Goal: Task Accomplishment & Management: Manage account settings

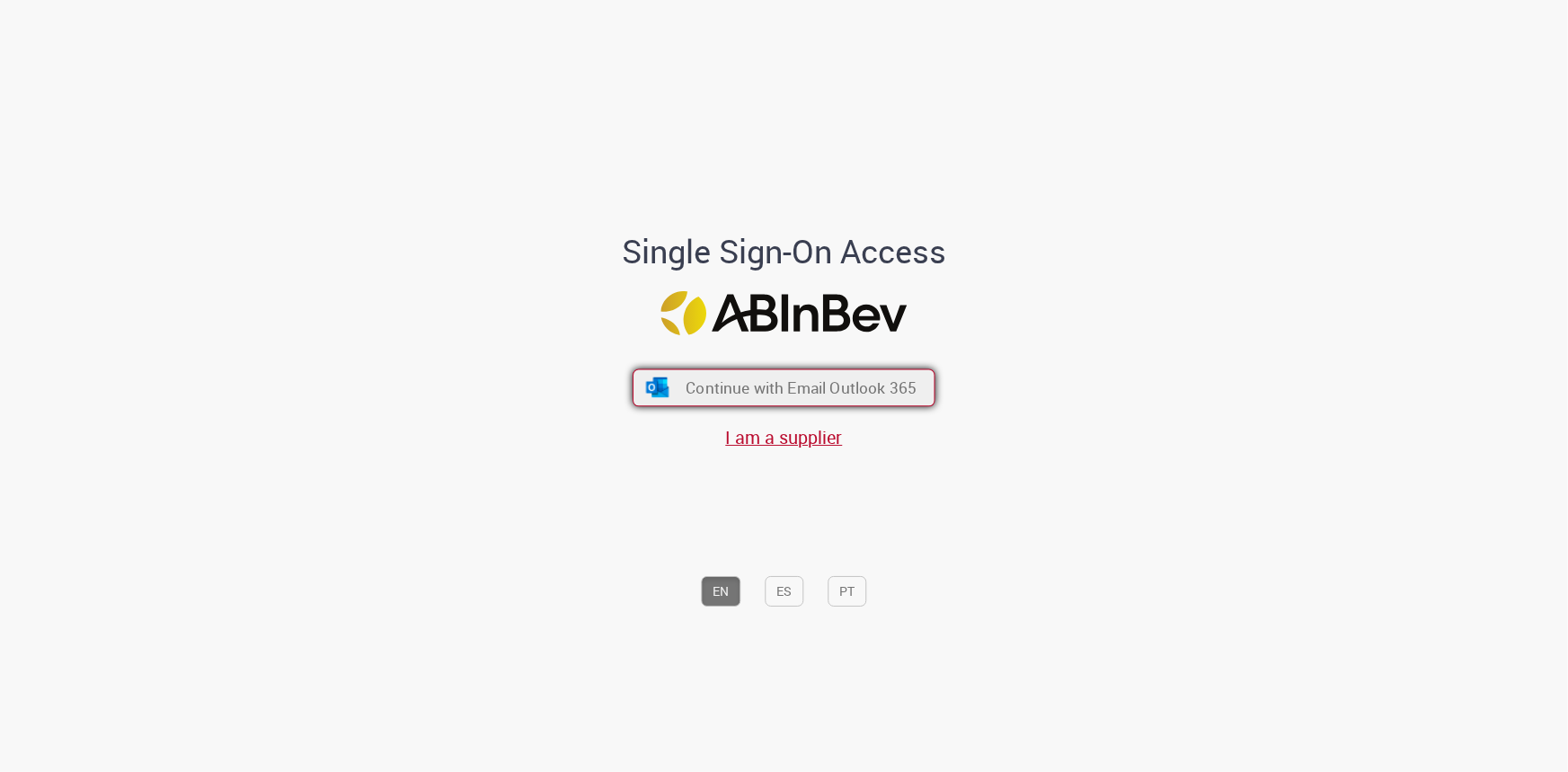
click at [815, 398] on button "Continue with Email Outlook 365" at bounding box center [784, 388] width 303 height 38
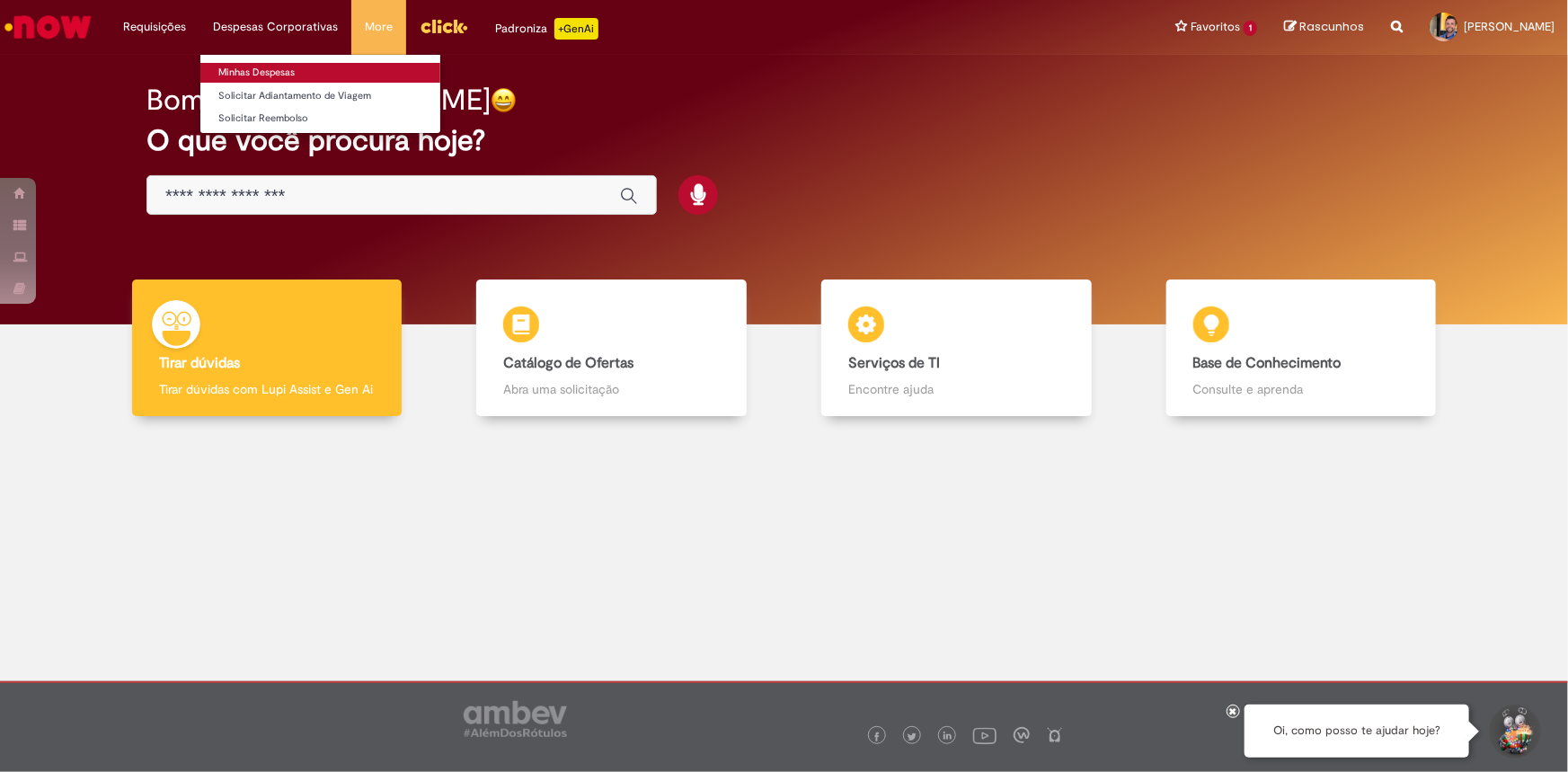
click at [278, 73] on link "Minhas Despesas" at bounding box center [320, 73] width 240 height 20
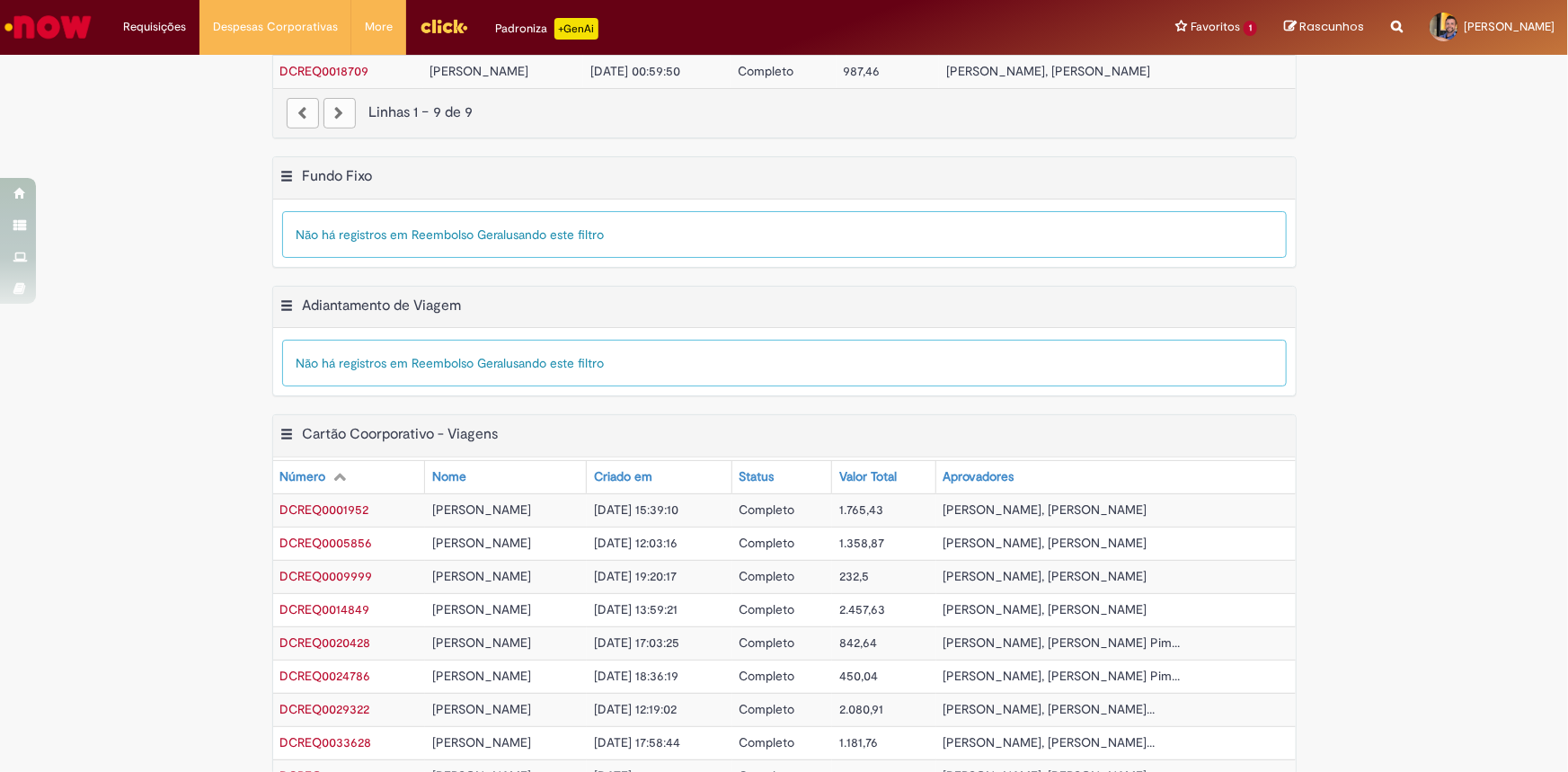
scroll to position [470, 0]
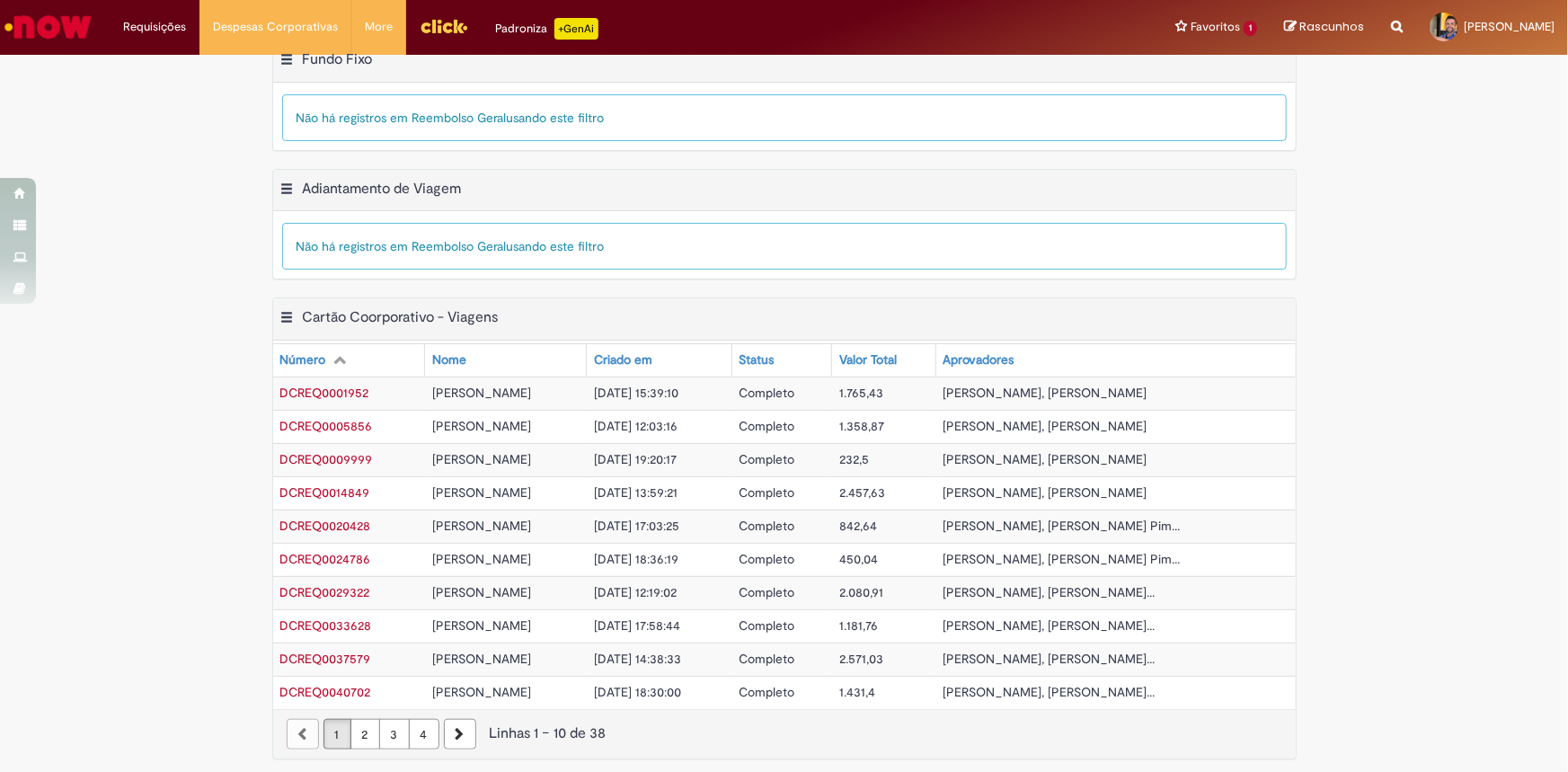
click at [413, 735] on link "4" at bounding box center [424, 734] width 31 height 31
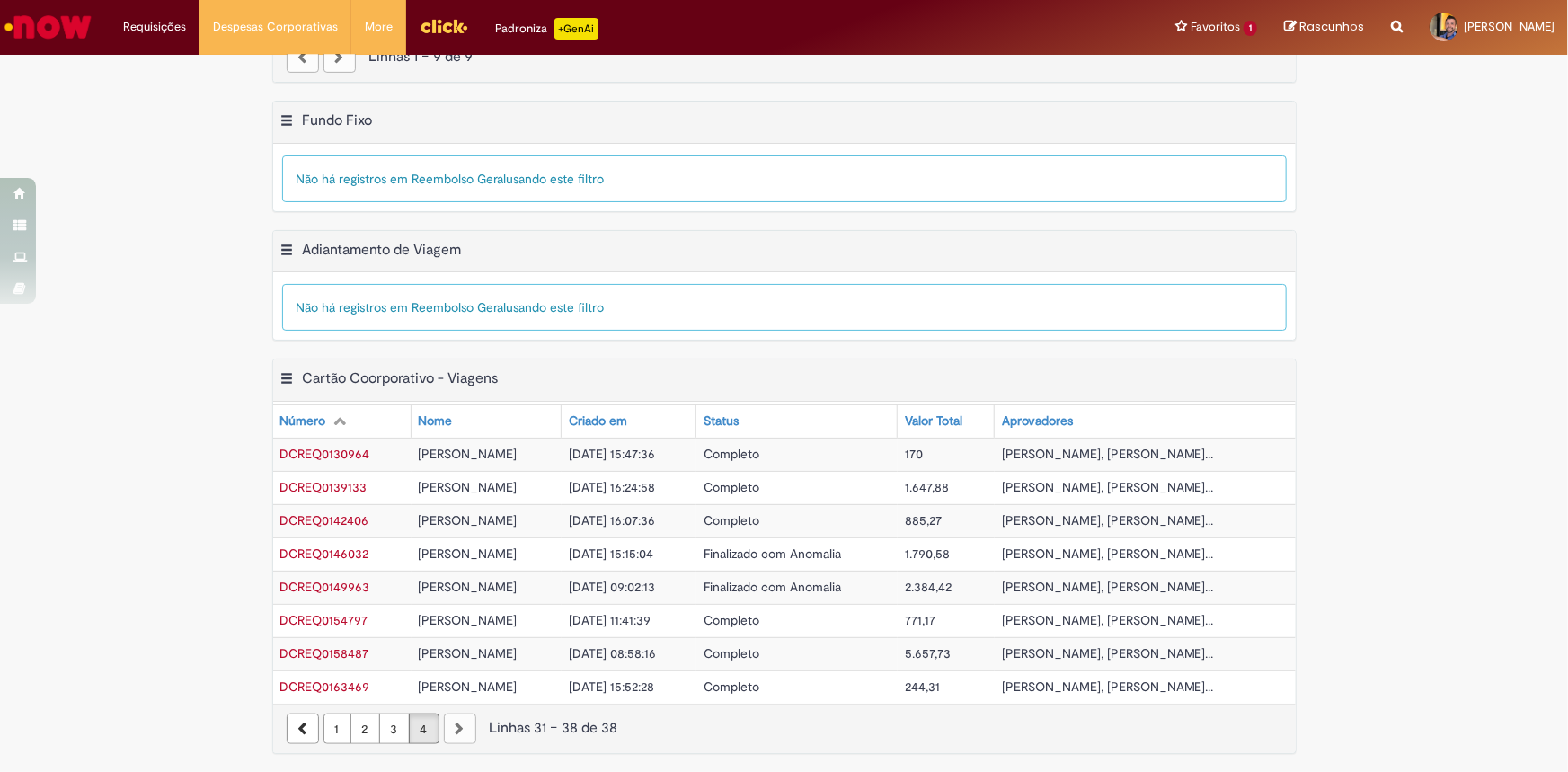
scroll to position [404, 0]
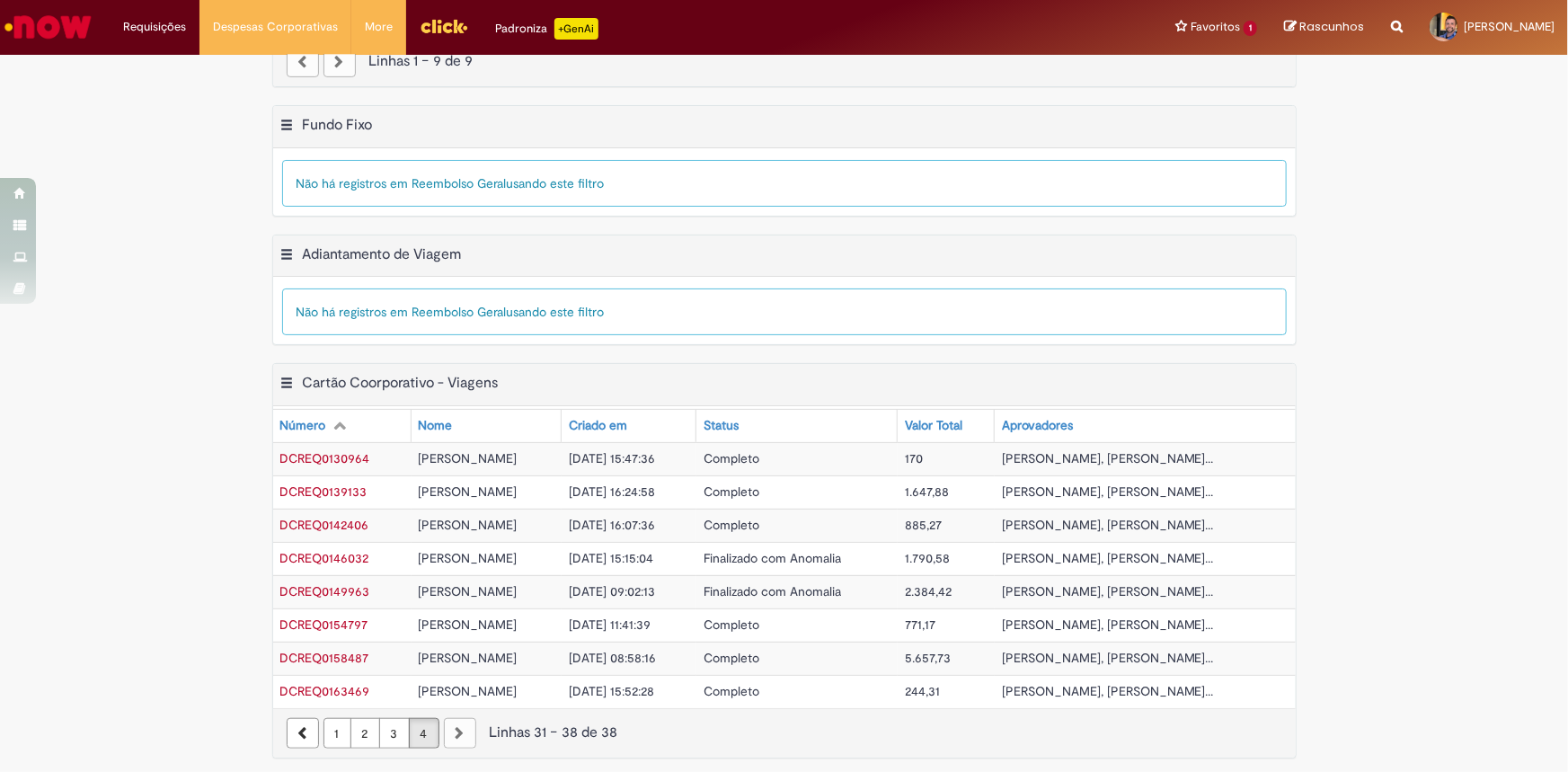
click at [327, 736] on link "1" at bounding box center [337, 733] width 28 height 31
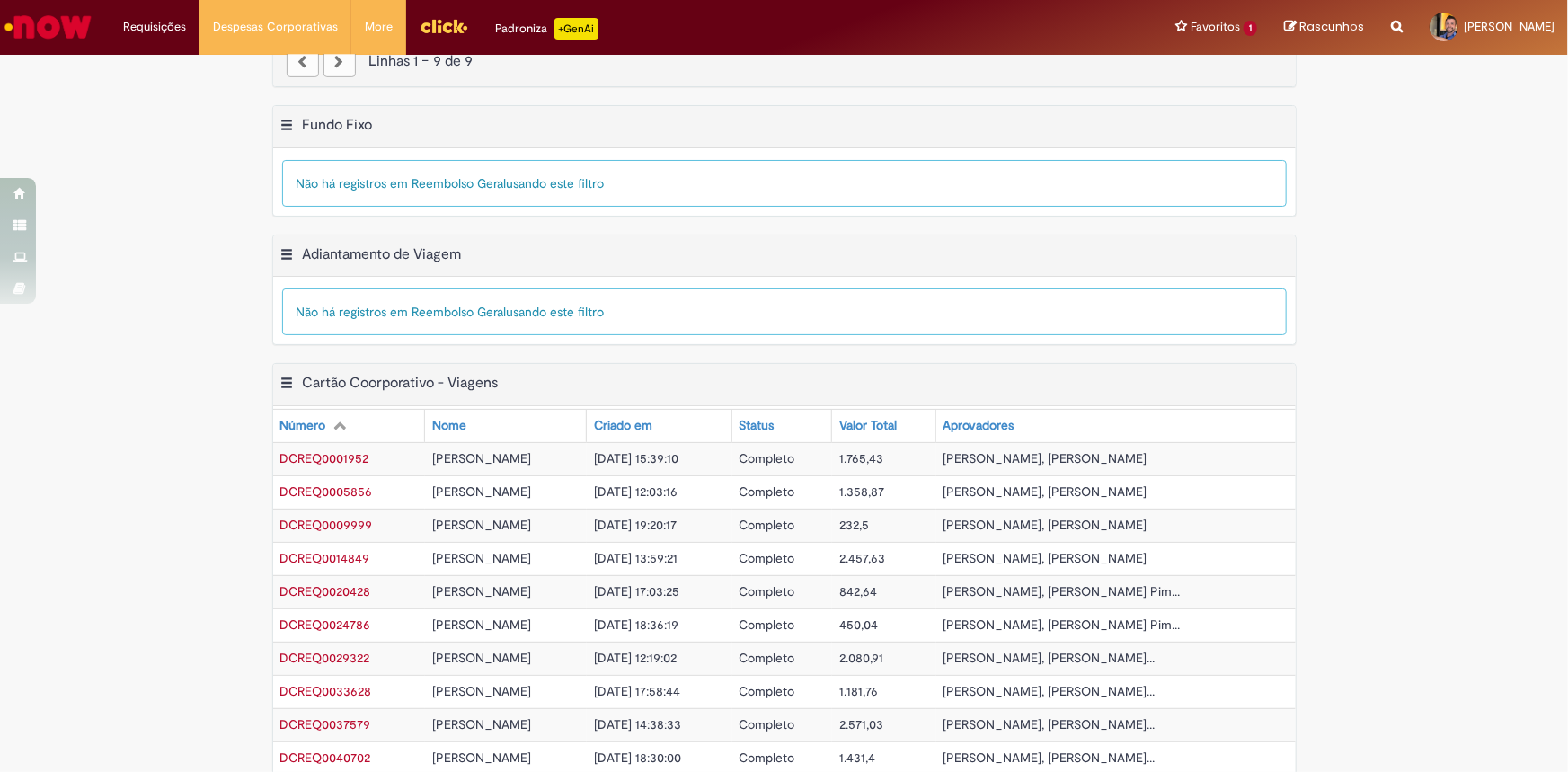
click at [205, 486] on div "Exportar como PDF Exportar como Excel Exportar como CSV Cartão Coorporativo - V…" at bounding box center [784, 603] width 1568 height 479
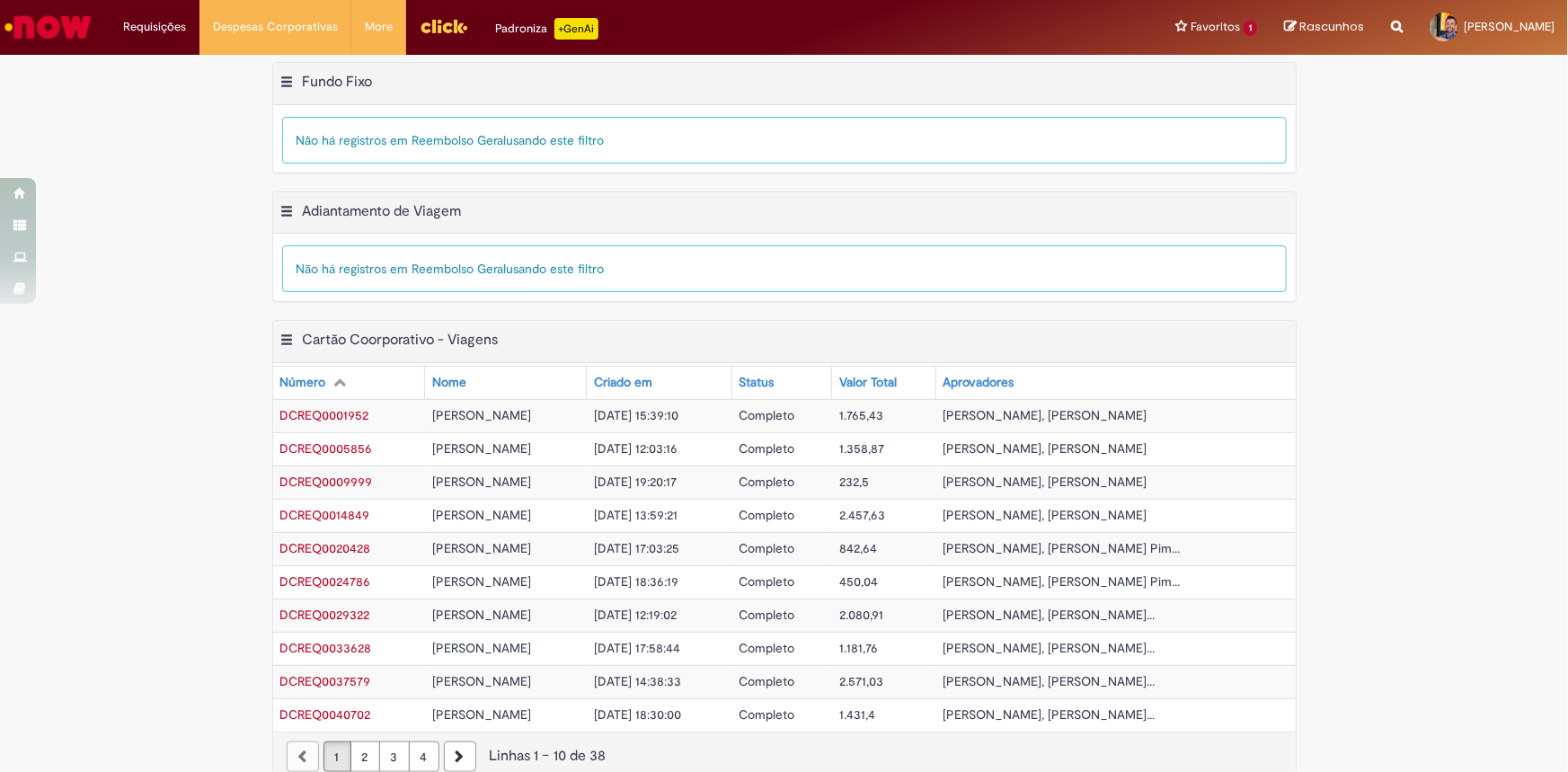
scroll to position [470, 0]
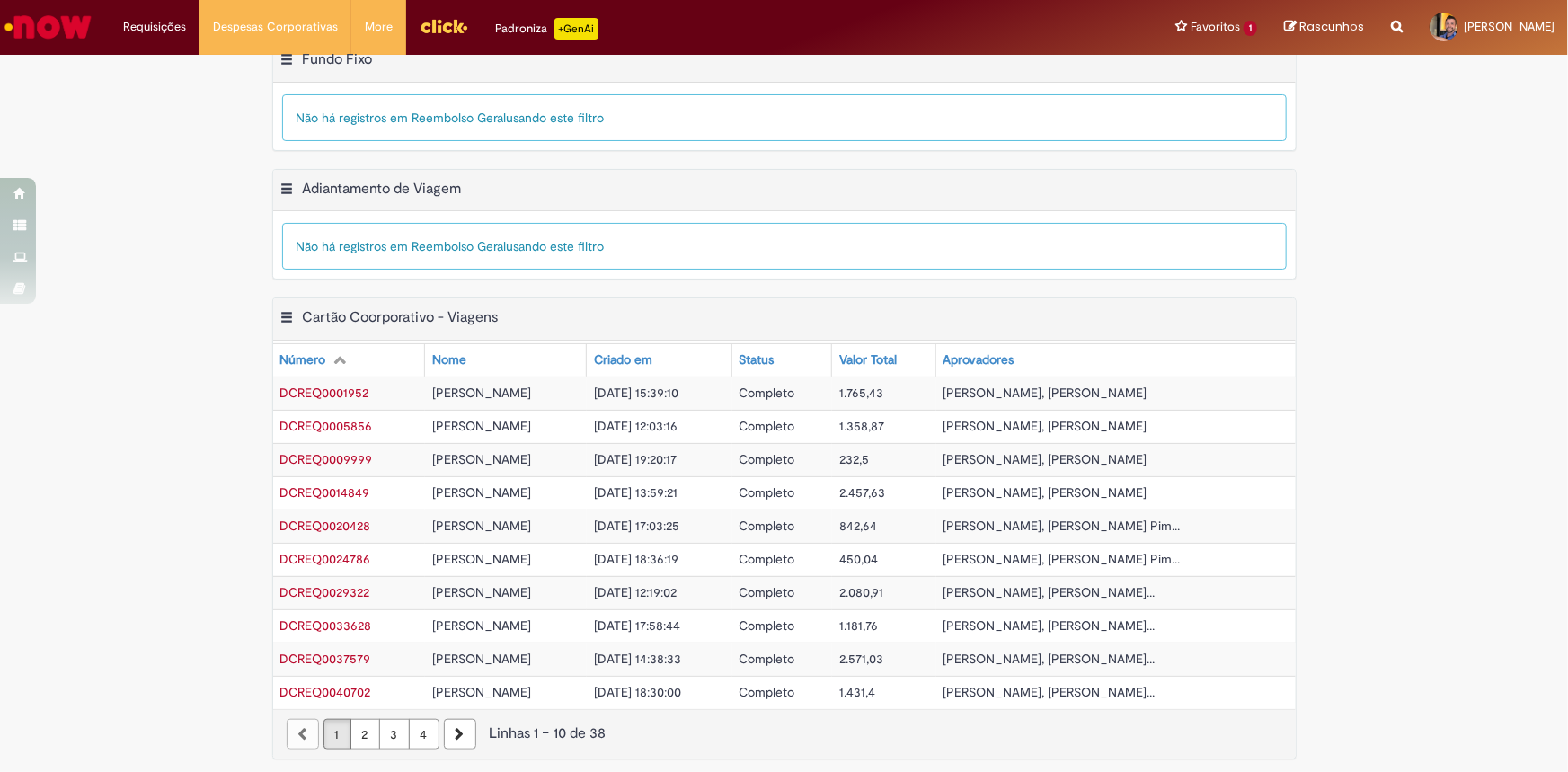
click at [415, 731] on link "4" at bounding box center [424, 734] width 31 height 31
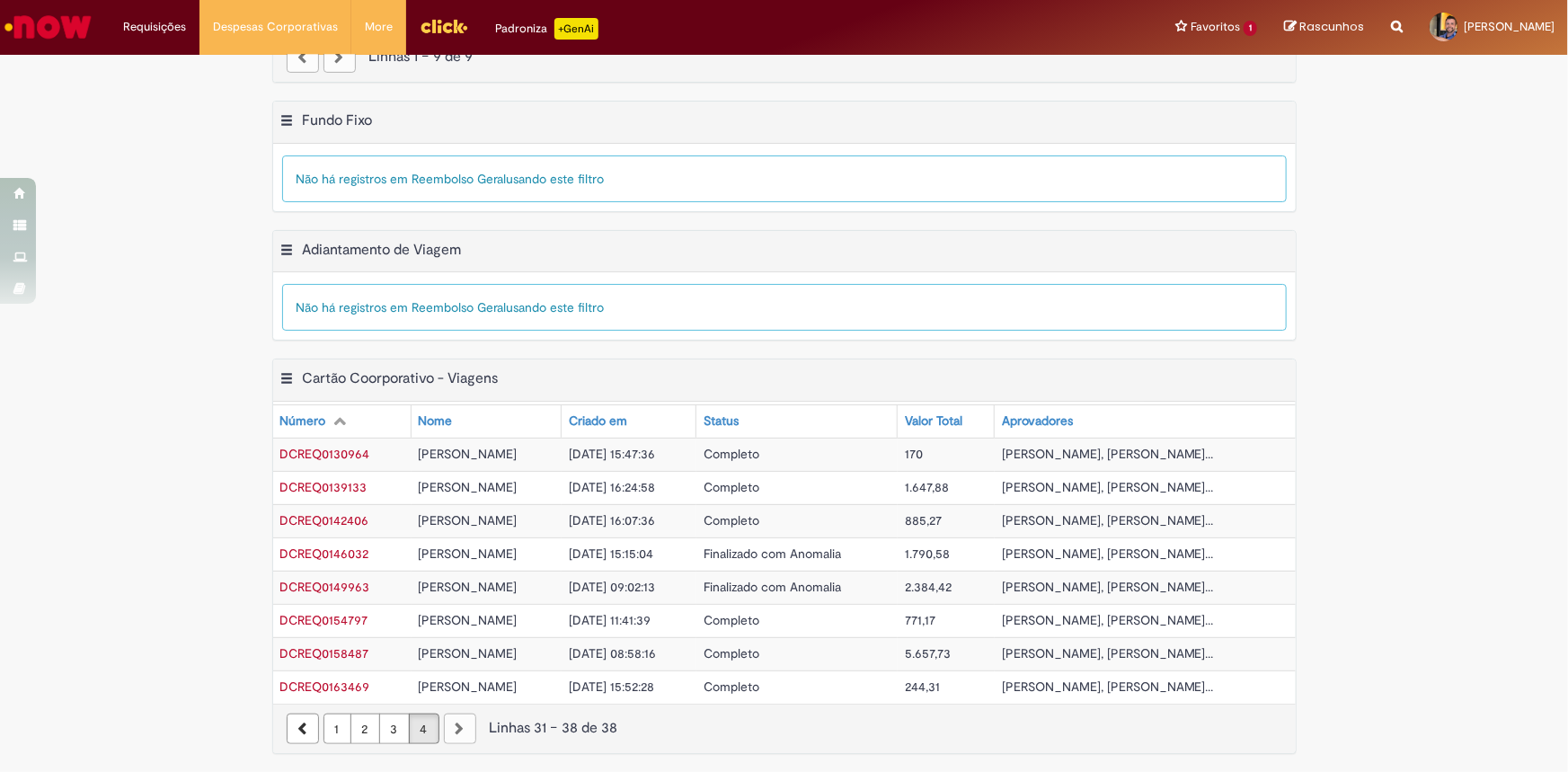
scroll to position [404, 0]
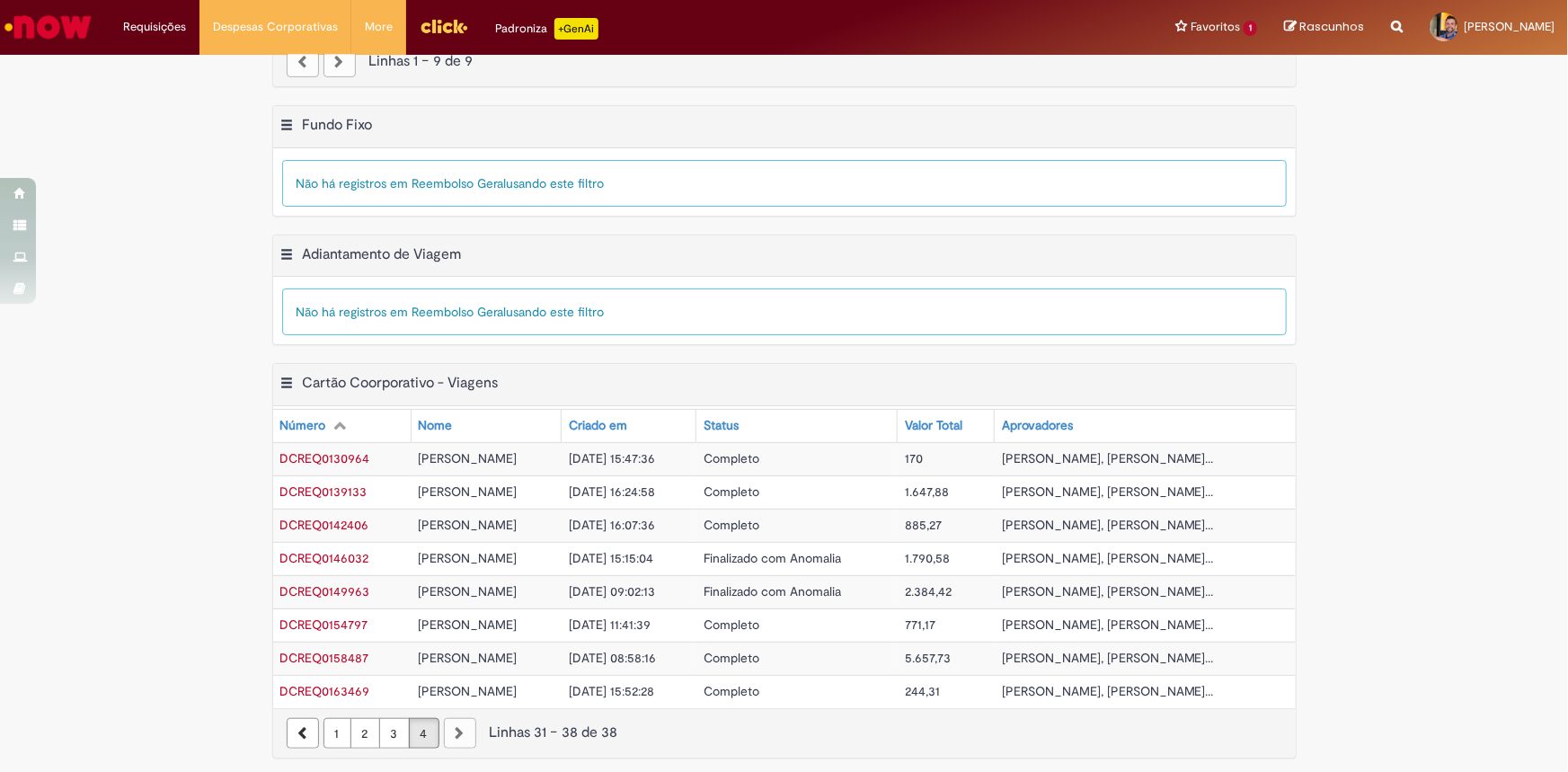
click at [324, 738] on link "1" at bounding box center [337, 733] width 28 height 31
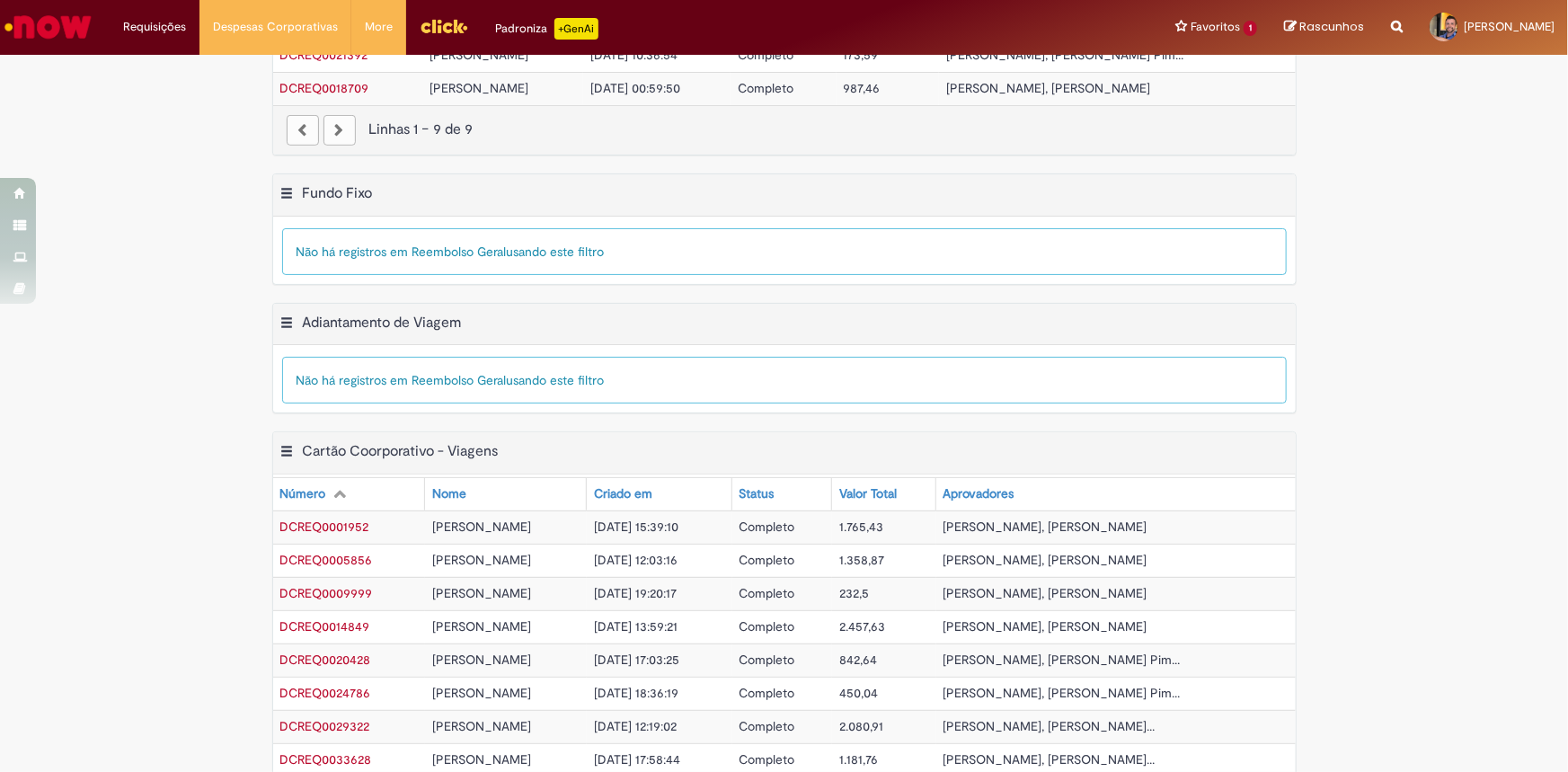
scroll to position [470, 0]
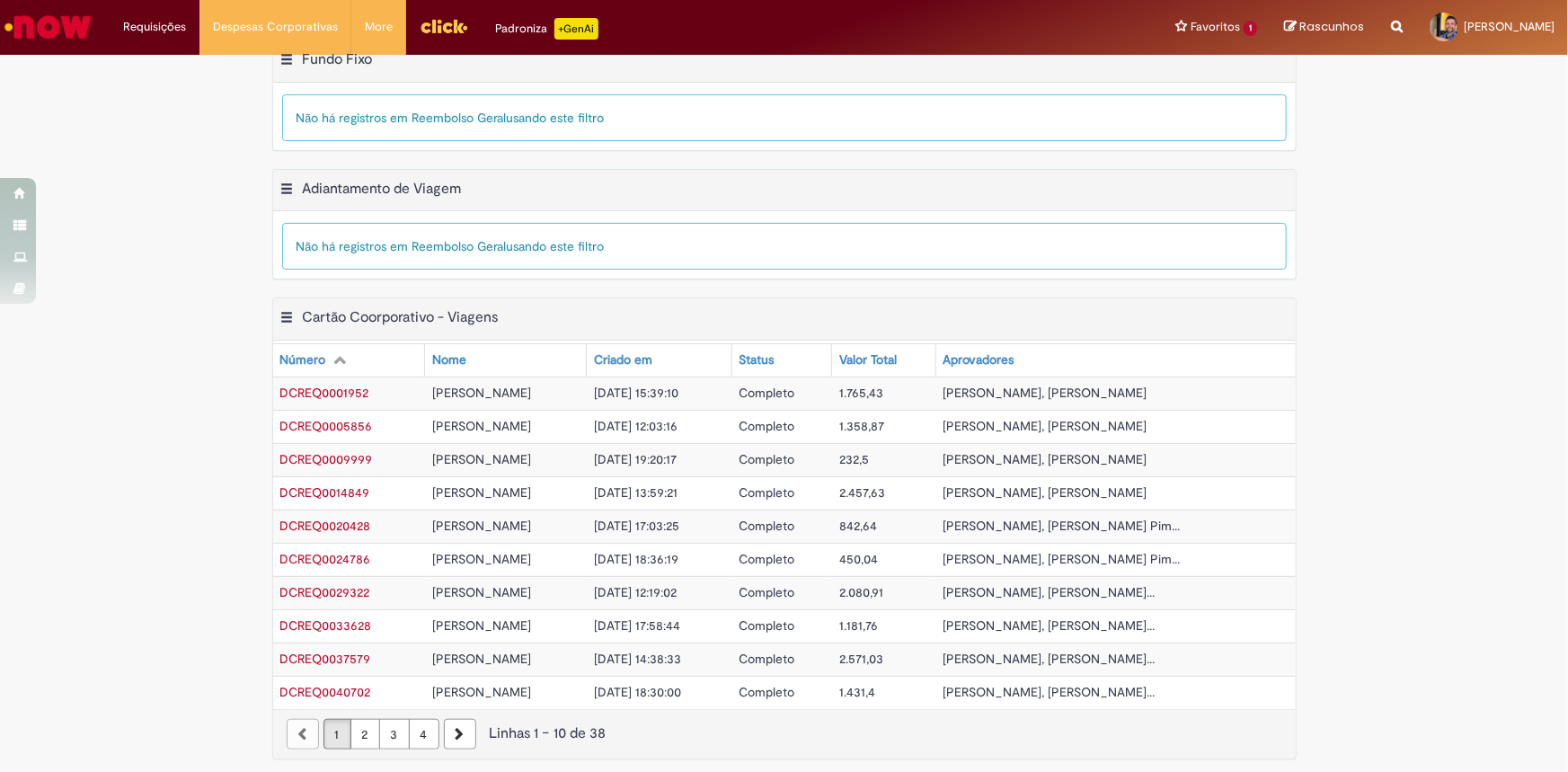
click at [399, 726] on link "3" at bounding box center [395, 734] width 31 height 31
click at [420, 737] on link "4" at bounding box center [424, 734] width 31 height 31
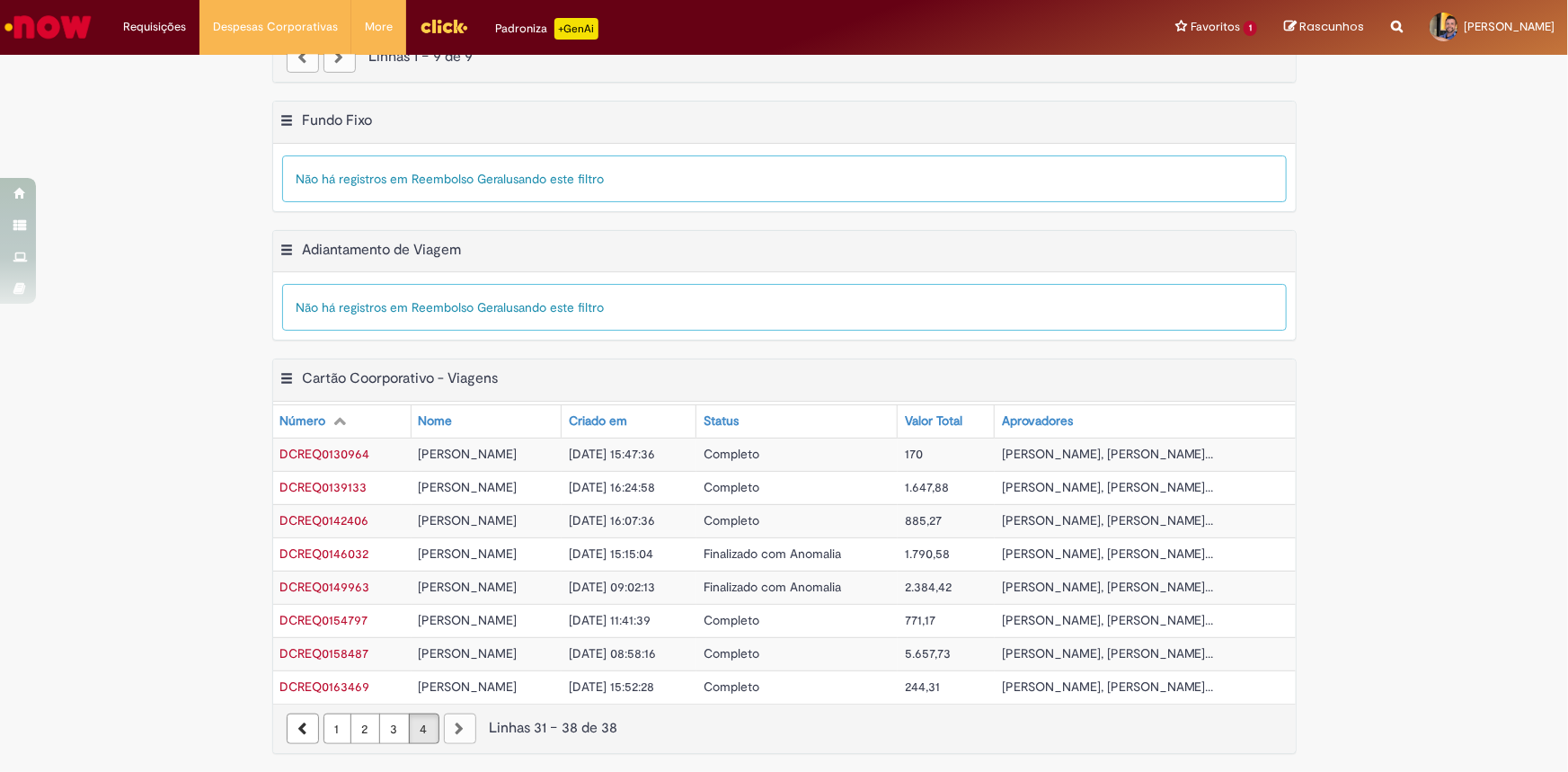
scroll to position [404, 0]
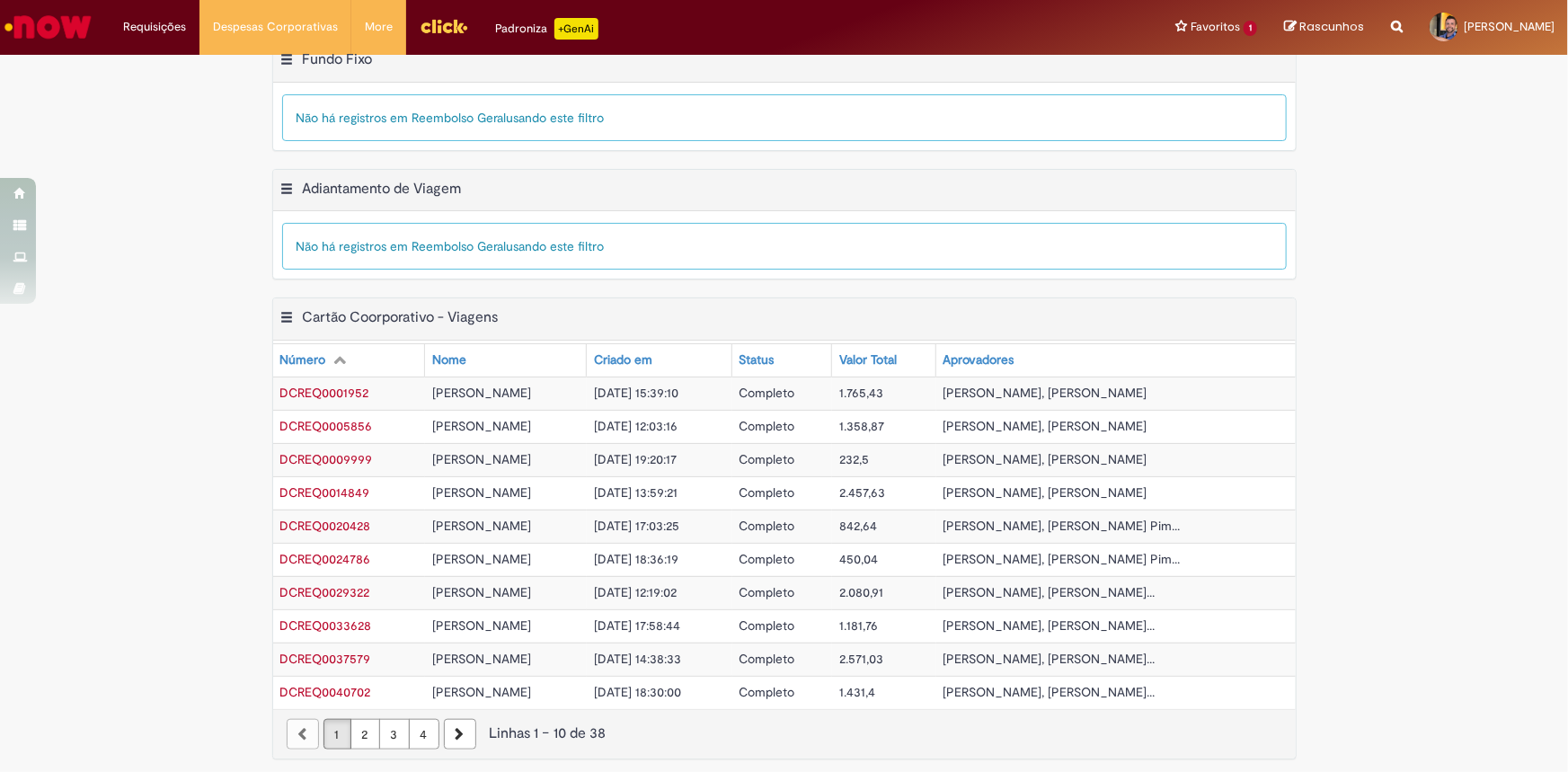
click at [412, 726] on link "4" at bounding box center [424, 734] width 31 height 31
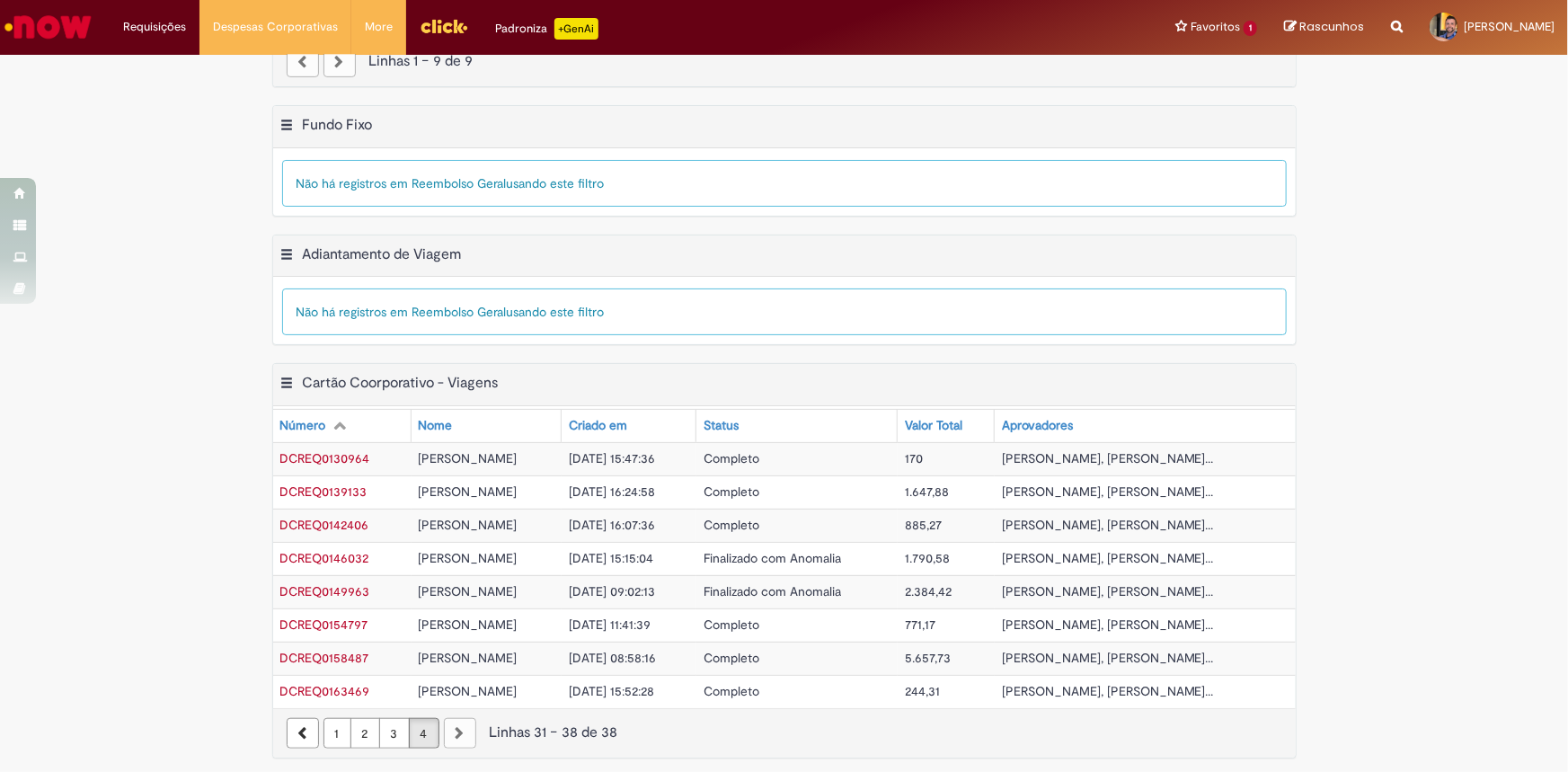
click at [338, 685] on span "DCREQ0163469" at bounding box center [325, 691] width 90 height 16
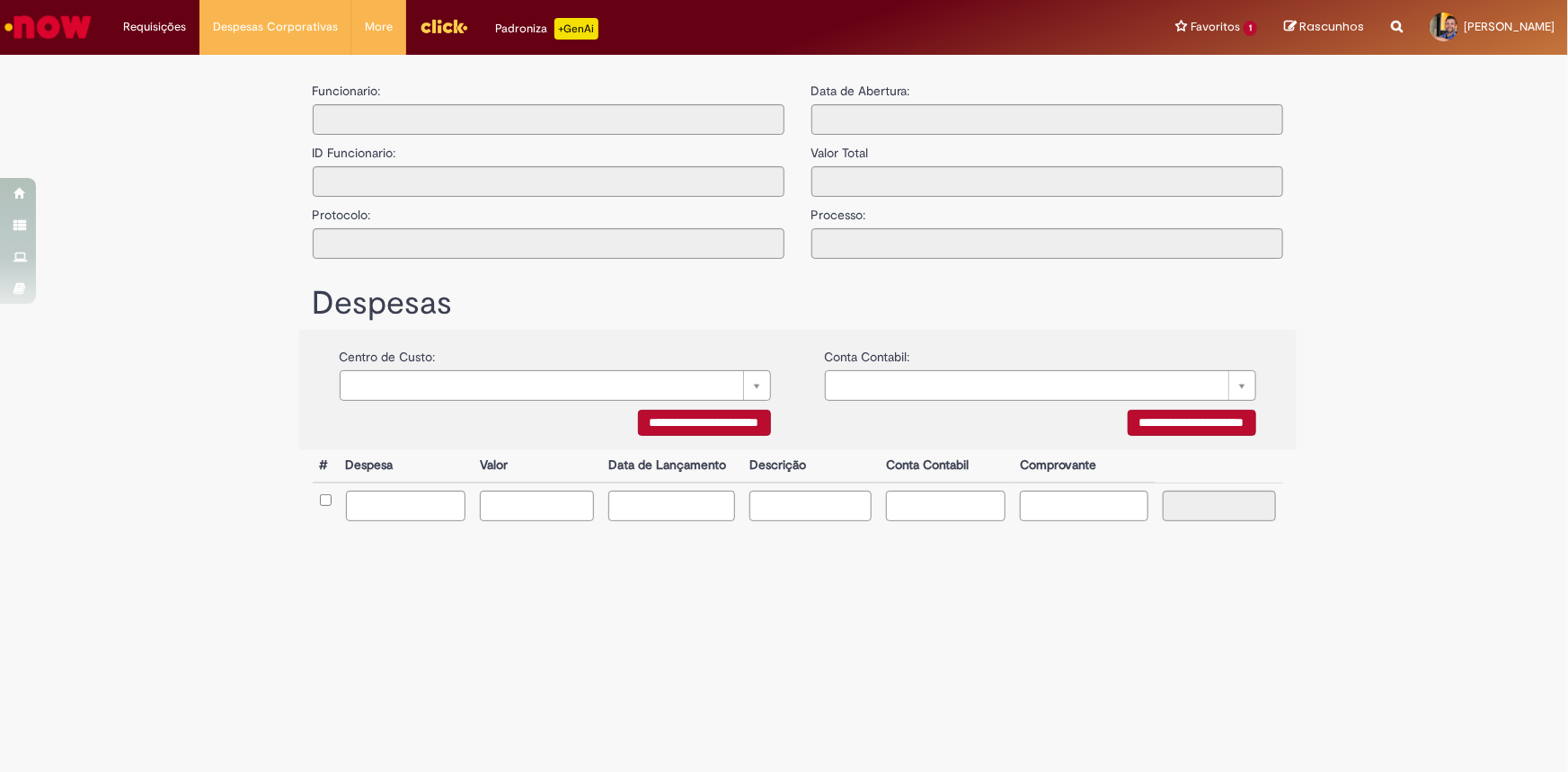
type input "**********"
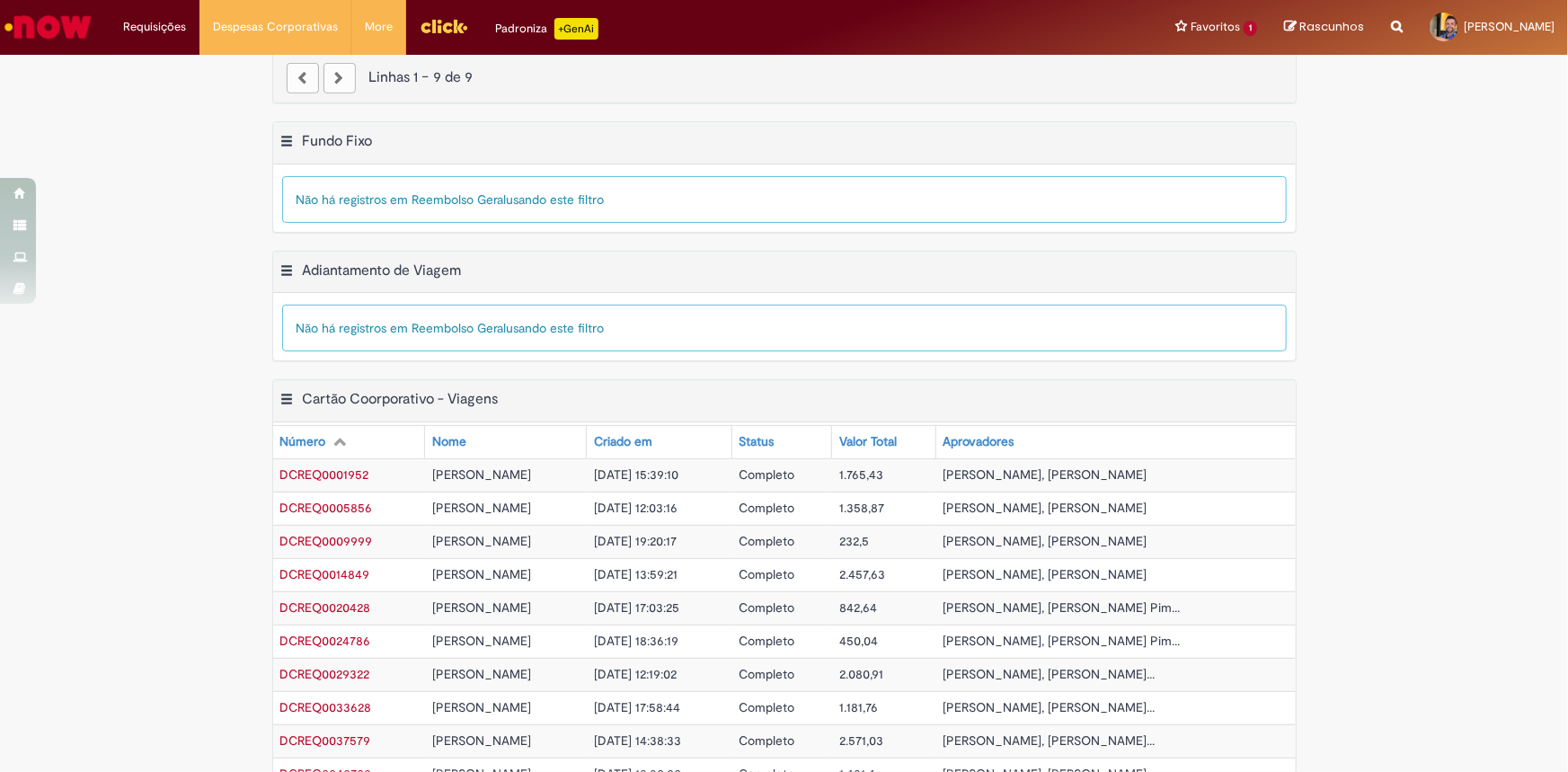
scroll to position [470, 0]
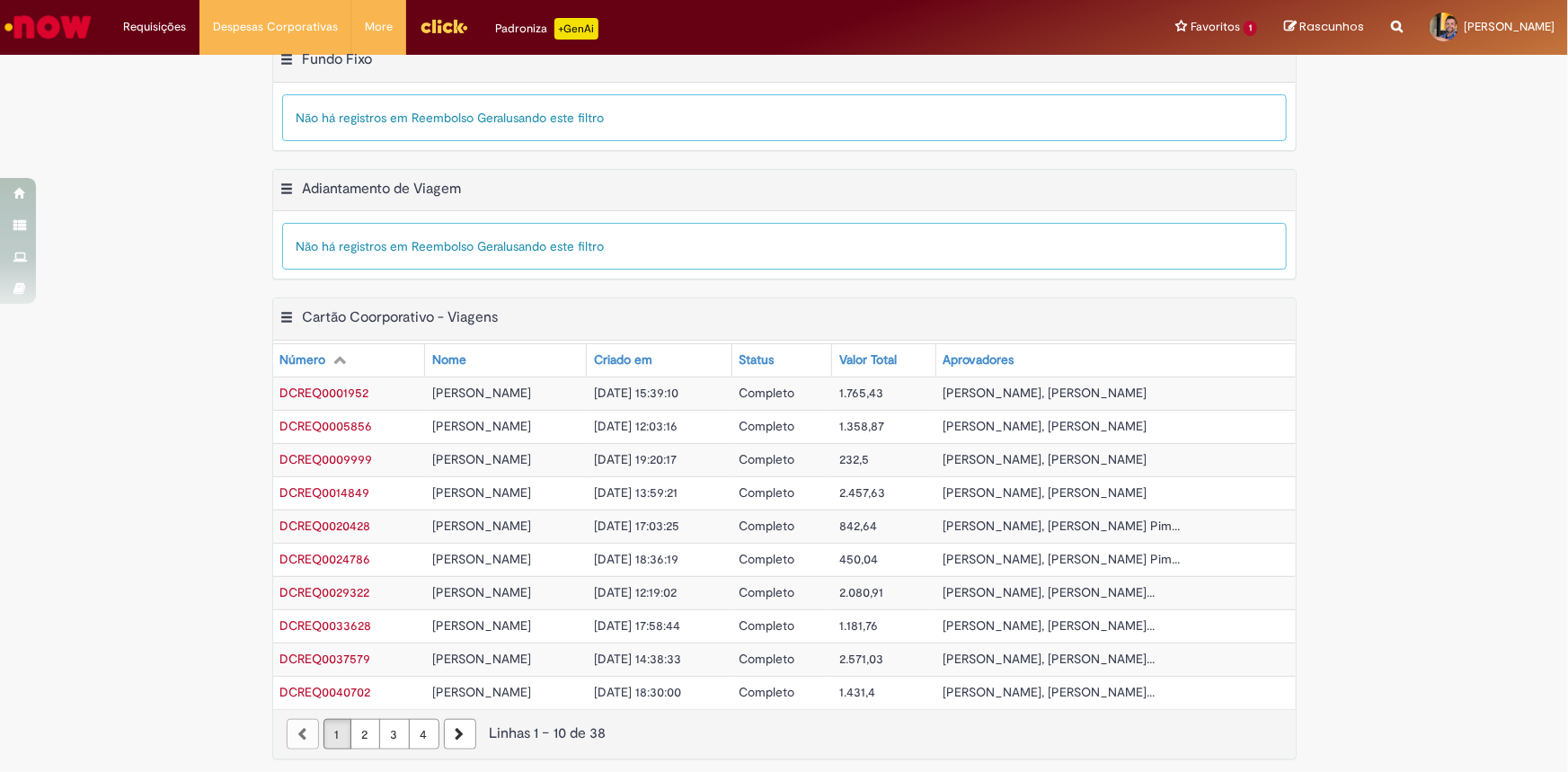
click at [420, 730] on link "4" at bounding box center [424, 734] width 31 height 31
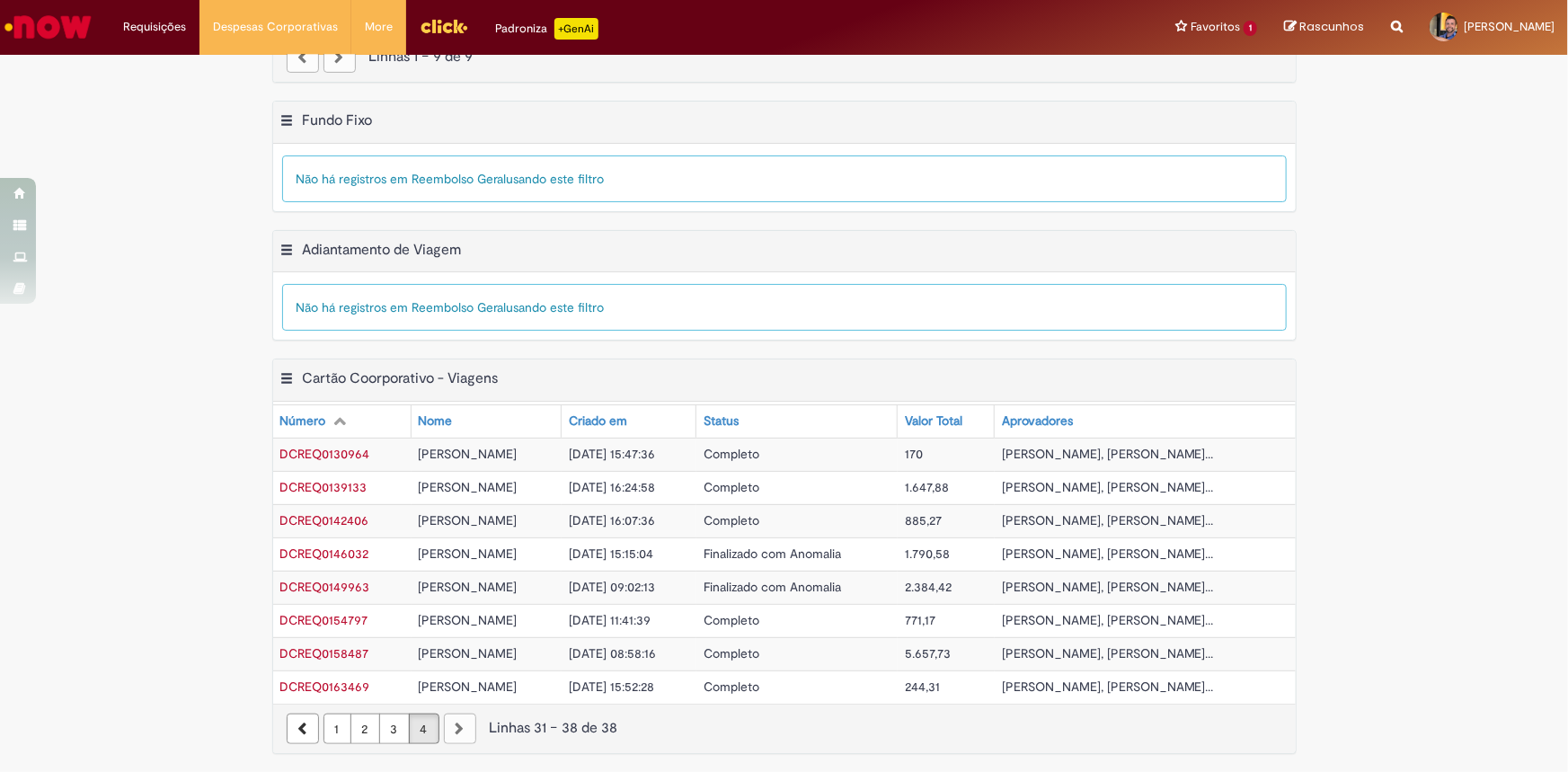
scroll to position [404, 0]
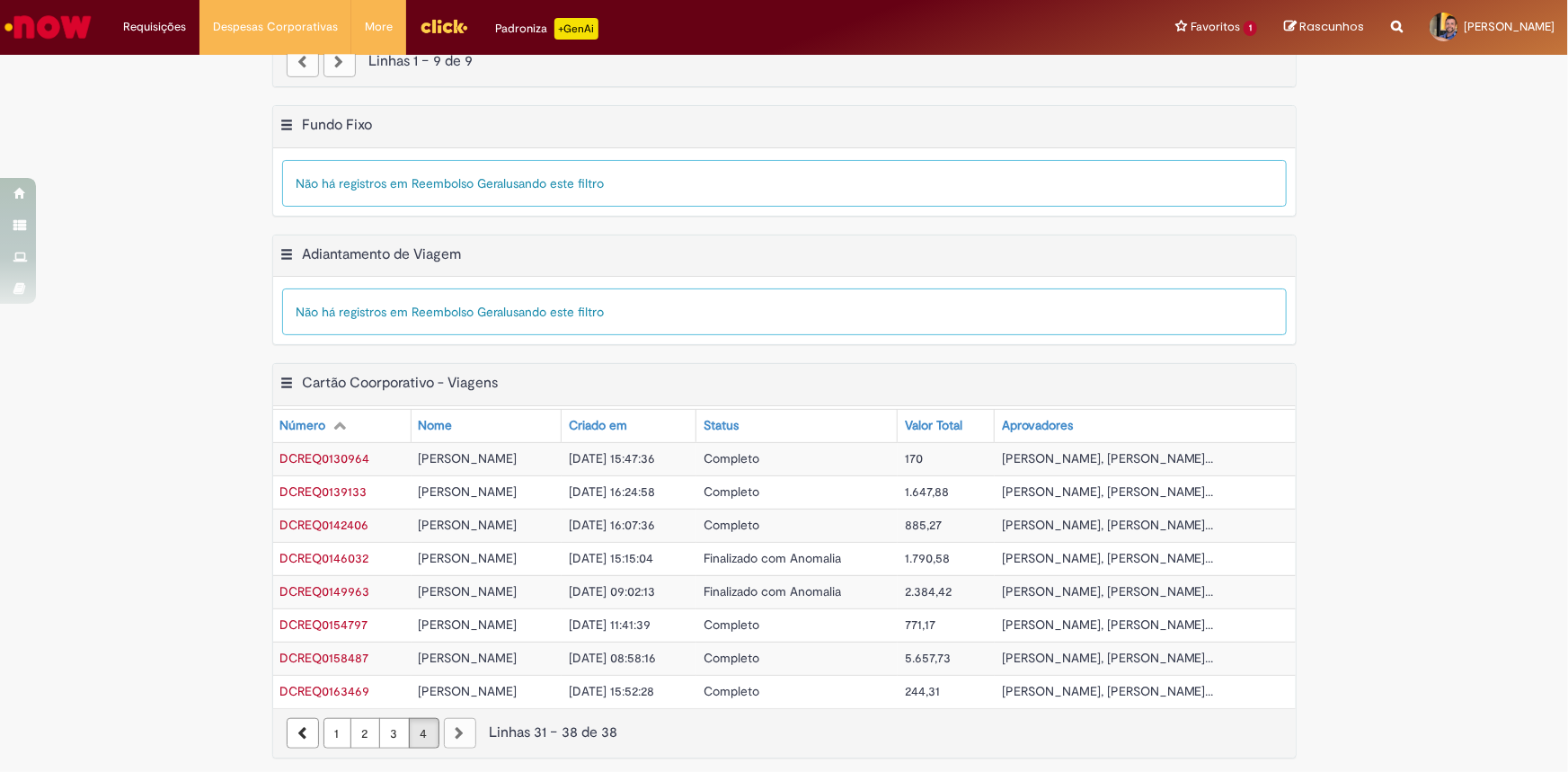
click at [1395, 241] on div "Exportar como PDF Exportar como Excel Exportar como CSV Adiantamento de Viagem …" at bounding box center [784, 299] width 1568 height 130
